Goal: Communication & Community: Answer question/provide support

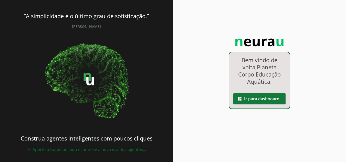
click at [256, 98] on span at bounding box center [259, 99] width 52 height 12
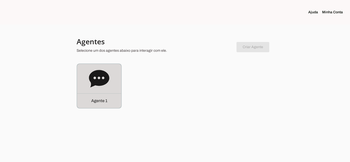
click at [103, 89] on div "Agente 1" at bounding box center [99, 86] width 44 height 44
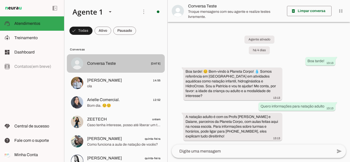
click at [131, 63] on span "Conversa Teste [DATE]" at bounding box center [124, 63] width 74 height 6
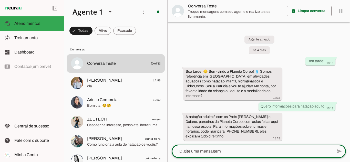
click at [235, 151] on textarea at bounding box center [252, 151] width 161 height 6
type textarea "Boa tarde"
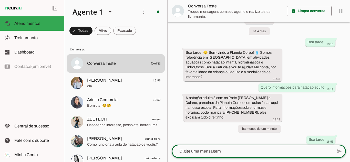
scroll to position [26, 0]
